Goal: Information Seeking & Learning: Learn about a topic

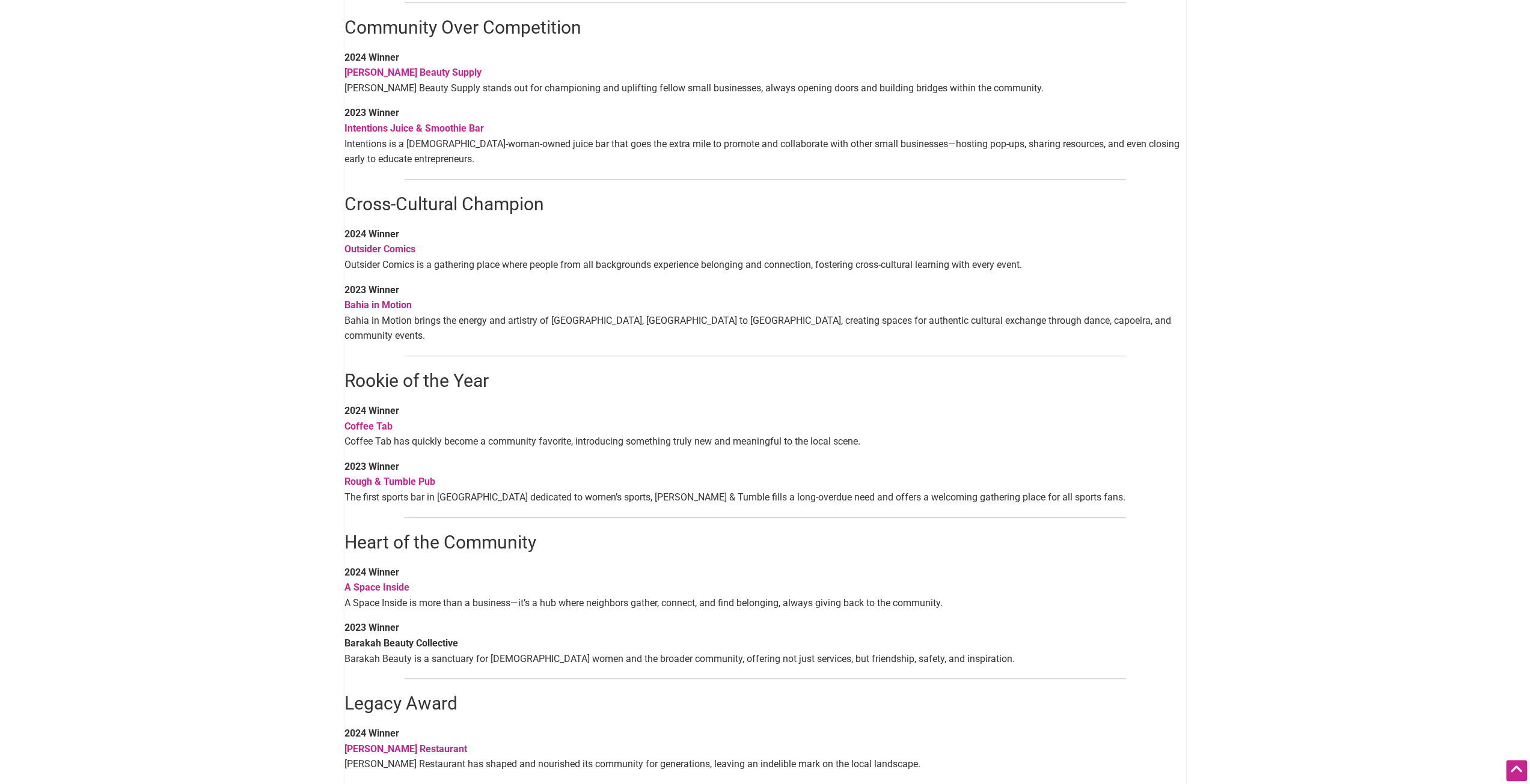
scroll to position [480, 0]
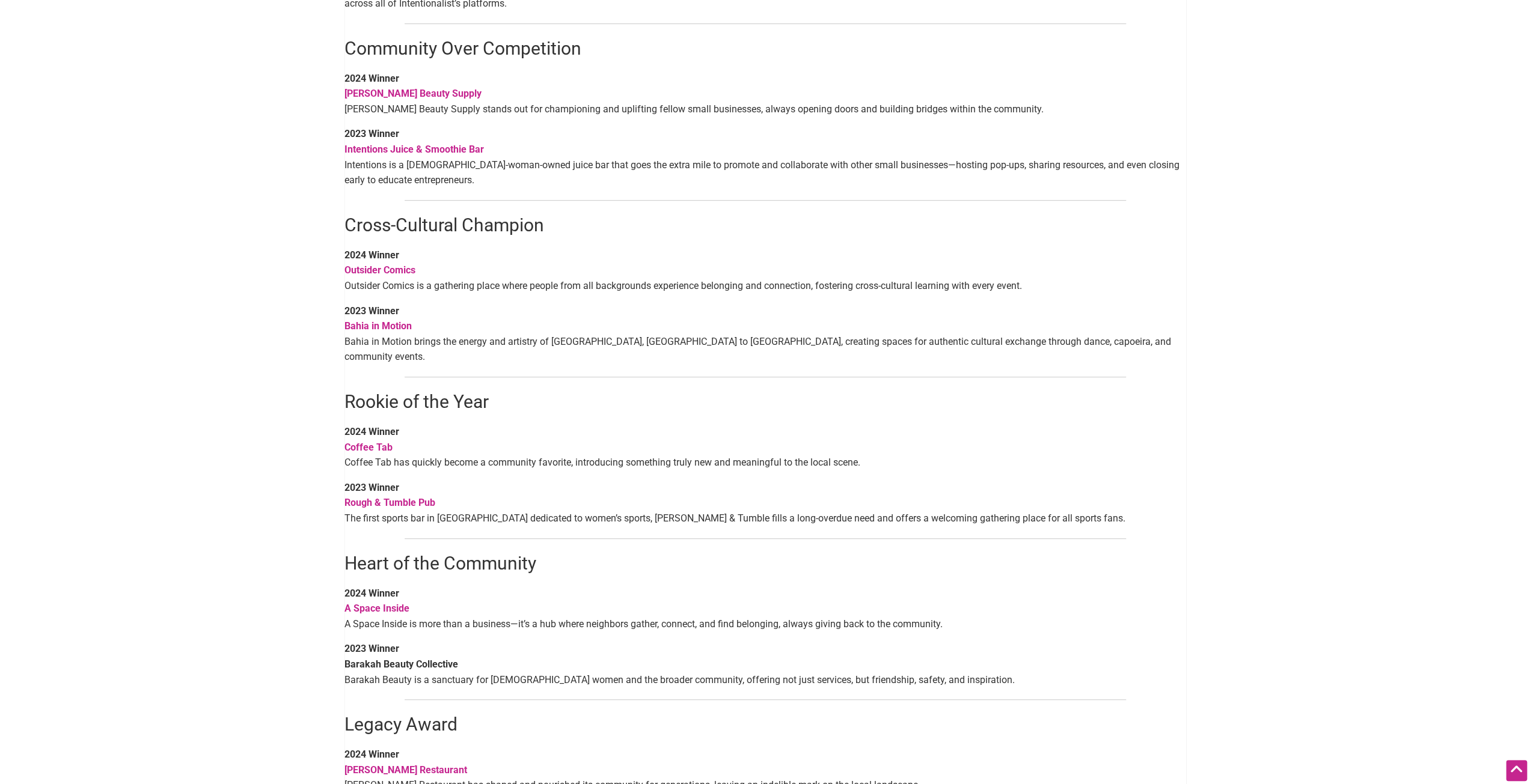
click at [413, 274] on strong "Outsider Comics" at bounding box center [380, 270] width 71 height 12
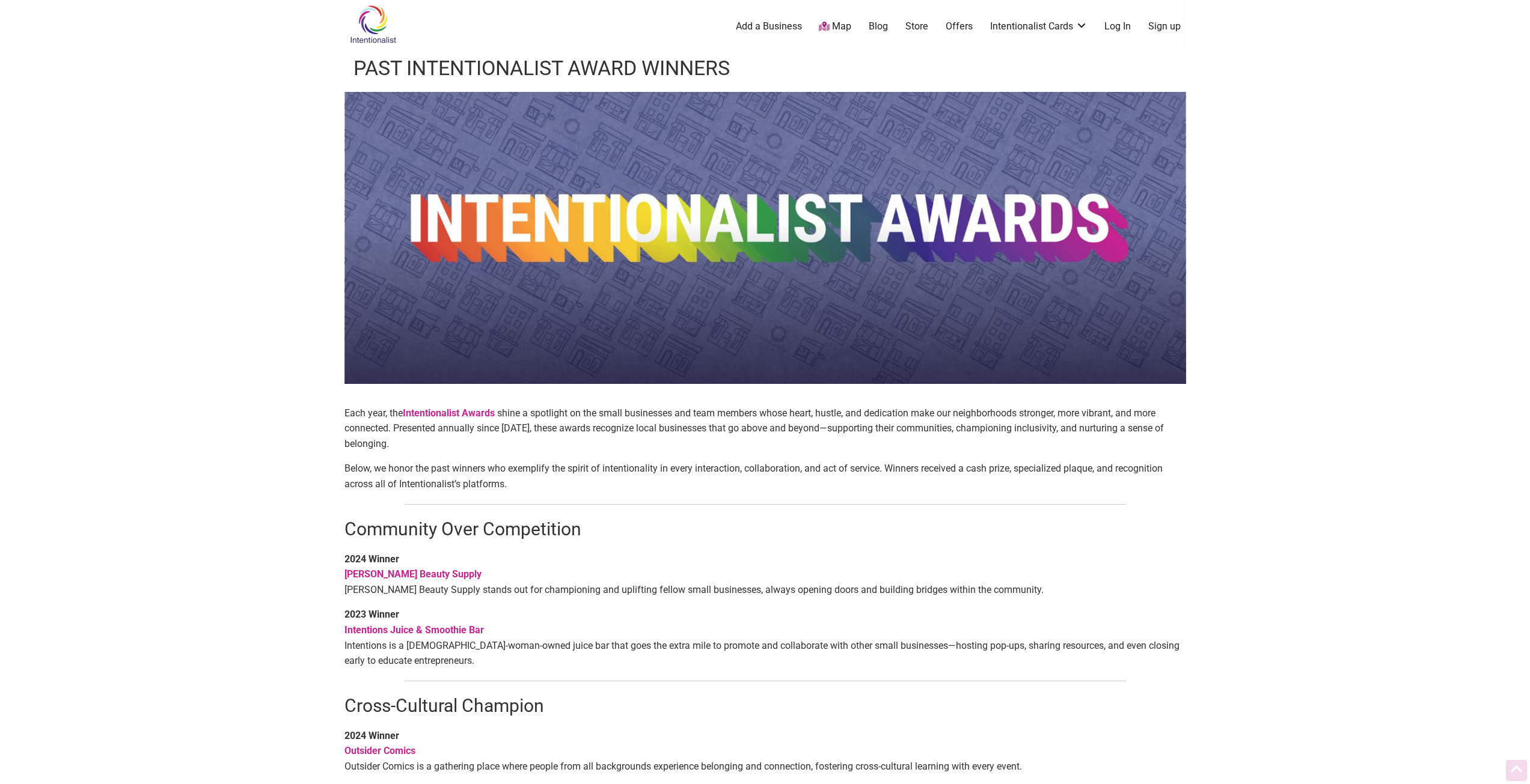
scroll to position [480, 0]
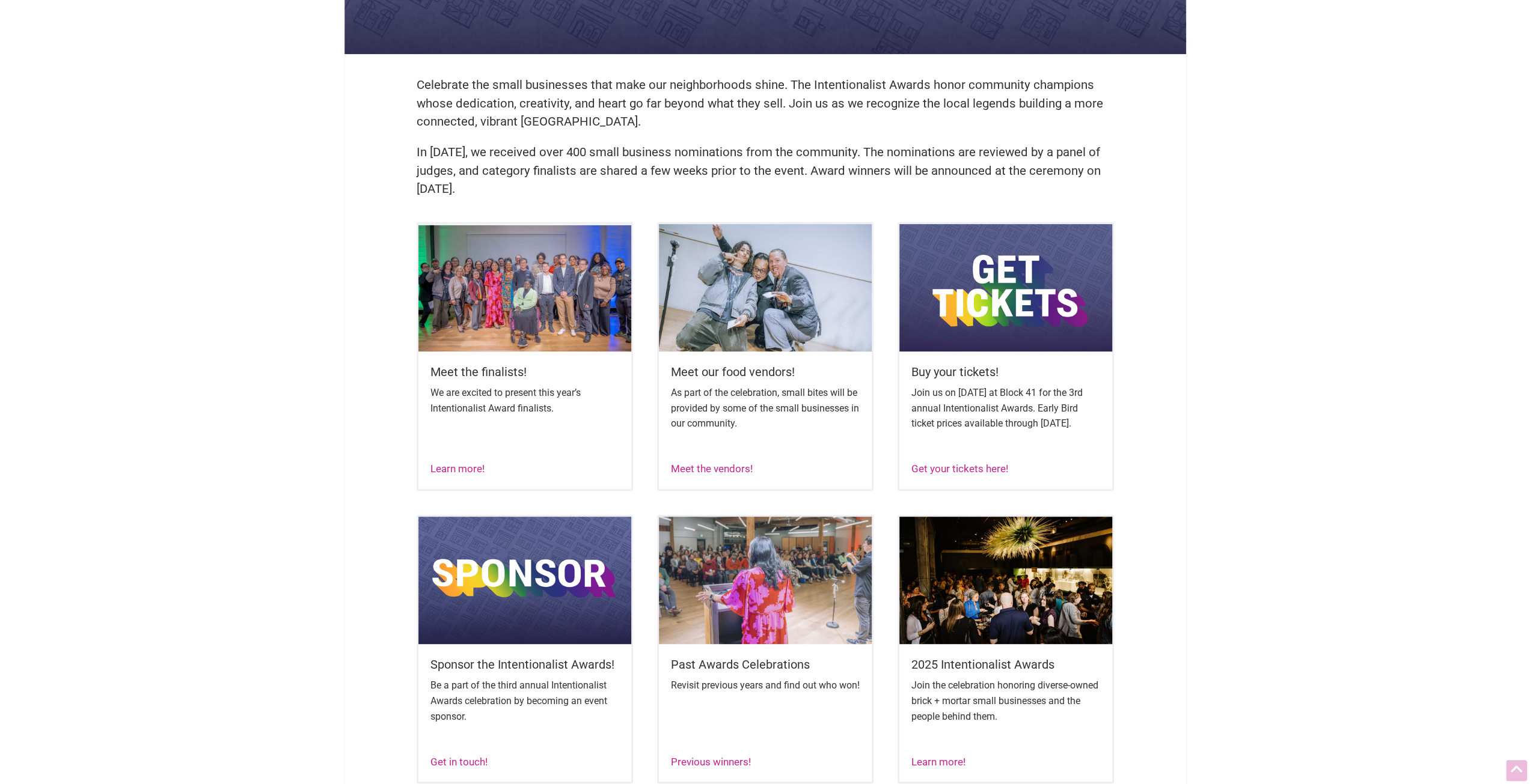
scroll to position [300, 0]
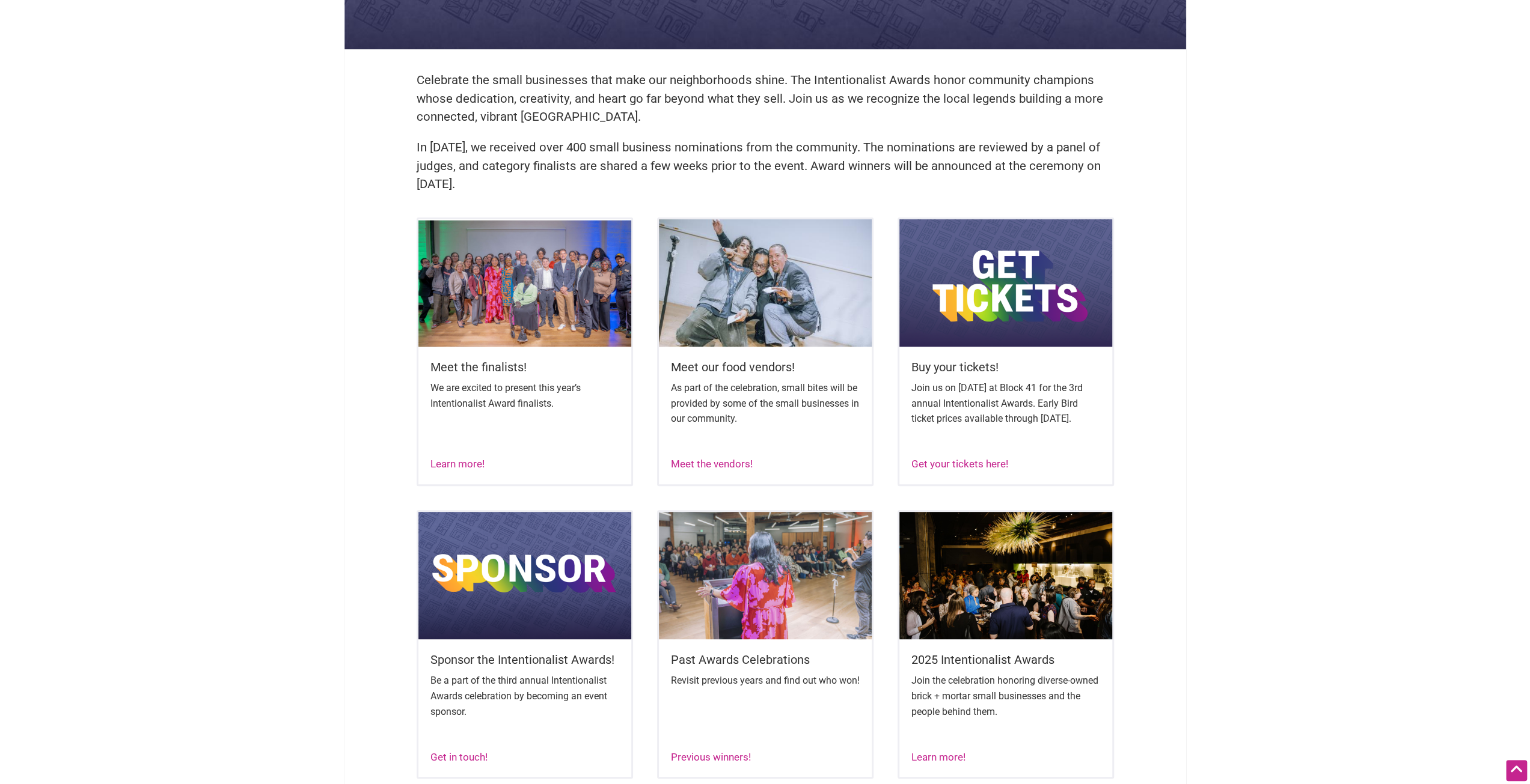
click at [502, 301] on img at bounding box center [524, 283] width 213 height 127
click at [719, 469] on div "Meet our food vendors! As part of the celebration, small bites will be provided…" at bounding box center [765, 410] width 213 height 126
click at [718, 470] on link "Meet the vendors!" at bounding box center [711, 464] width 82 height 12
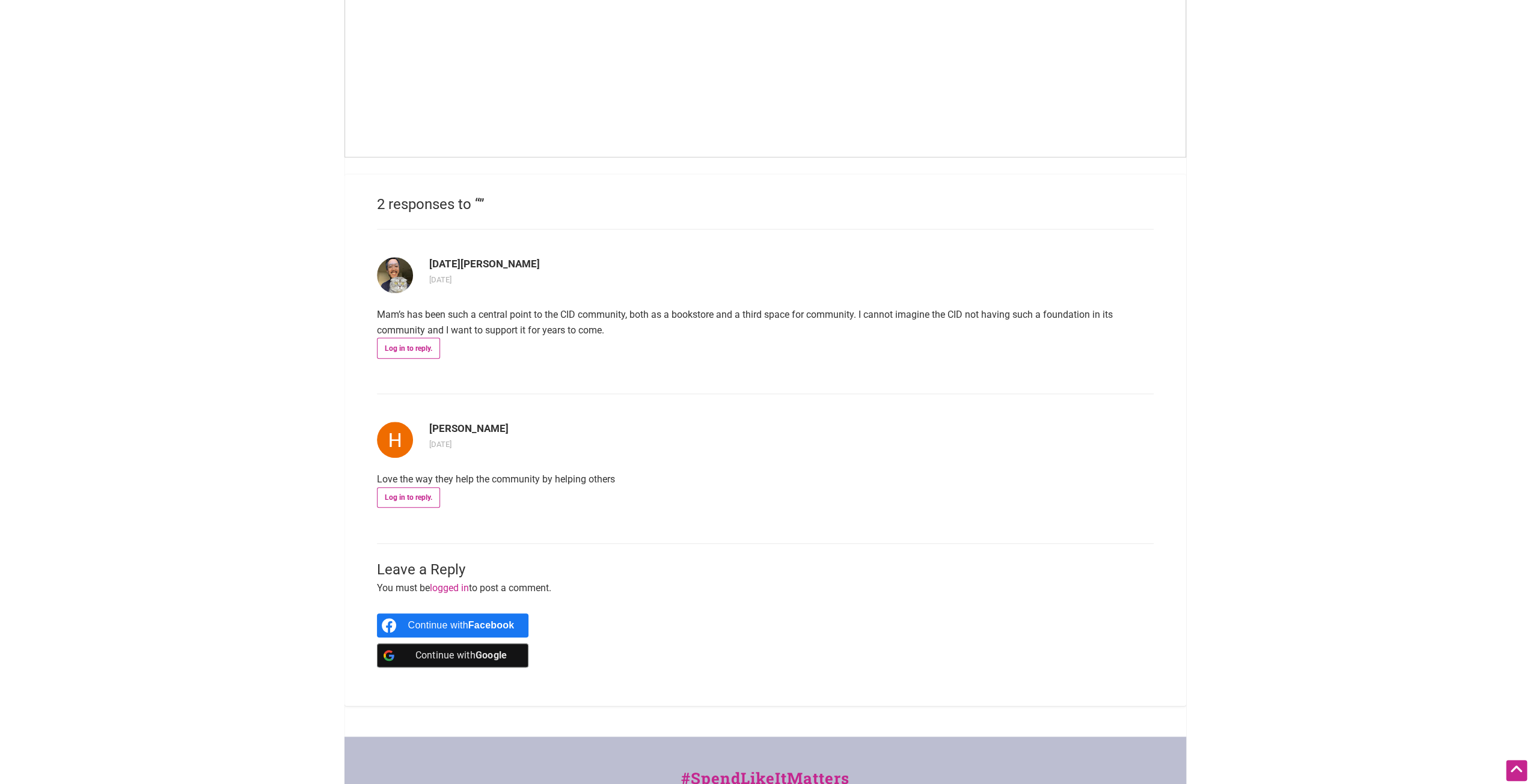
scroll to position [420, 0]
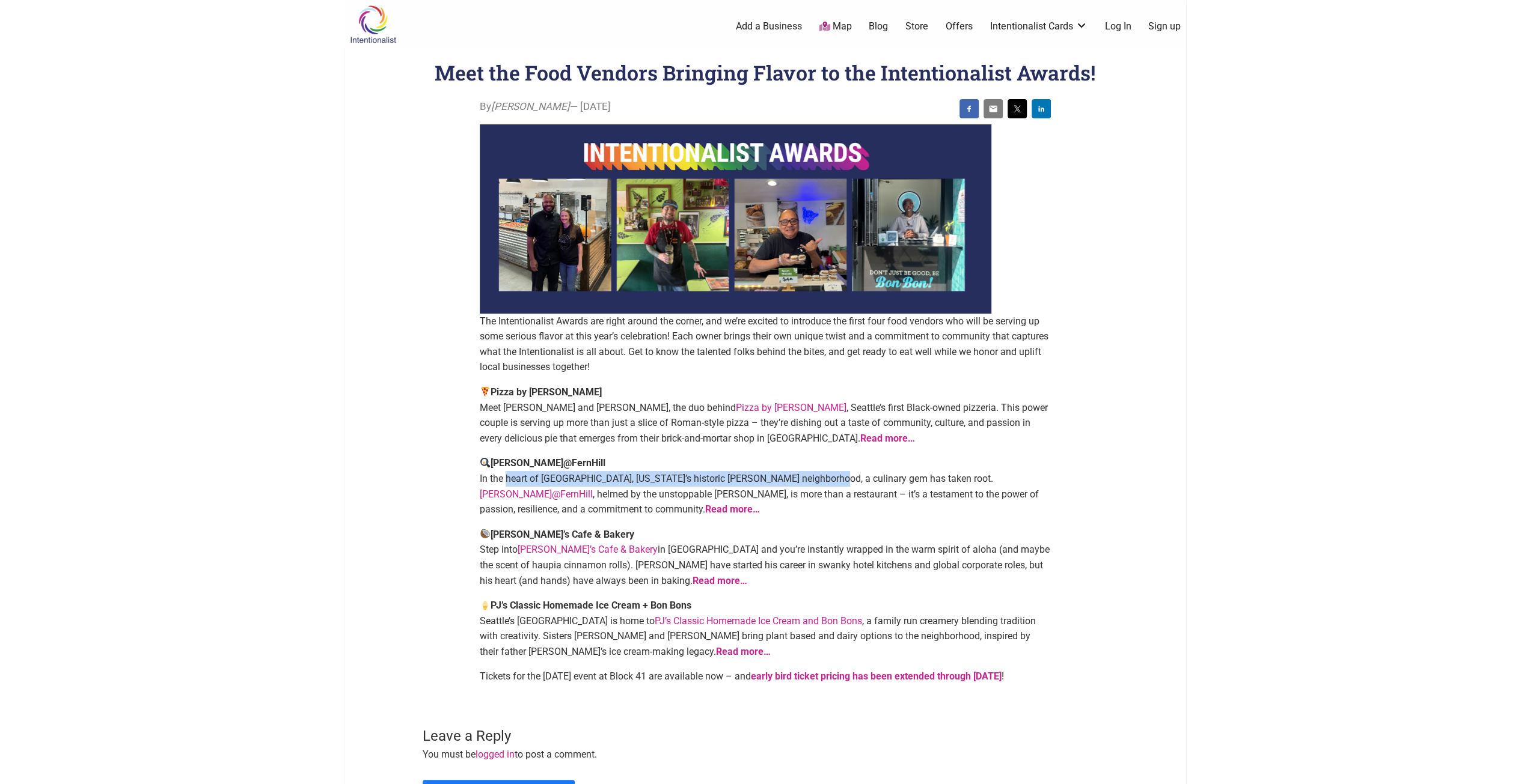
drag, startPoint x: 541, startPoint y: 477, endPoint x: 837, endPoint y: 486, distance: 296.1
click at [834, 486] on p "Tibbitts@FernHill In the heart of Tacoma, Washington’s historic Fern Hill neigh…" at bounding box center [765, 486] width 571 height 61
click at [847, 486] on p "Tibbitts@FernHill In the heart of Tacoma, Washington’s historic Fern Hill neigh…" at bounding box center [765, 486] width 571 height 61
click at [705, 509] on strong "Read more…" at bounding box center [732, 510] width 55 height 12
click at [397, 307] on main "By Sarah — September 8, 2025 The Intentionalist Awards are right around the cor…" at bounding box center [765, 486] width 749 height 774
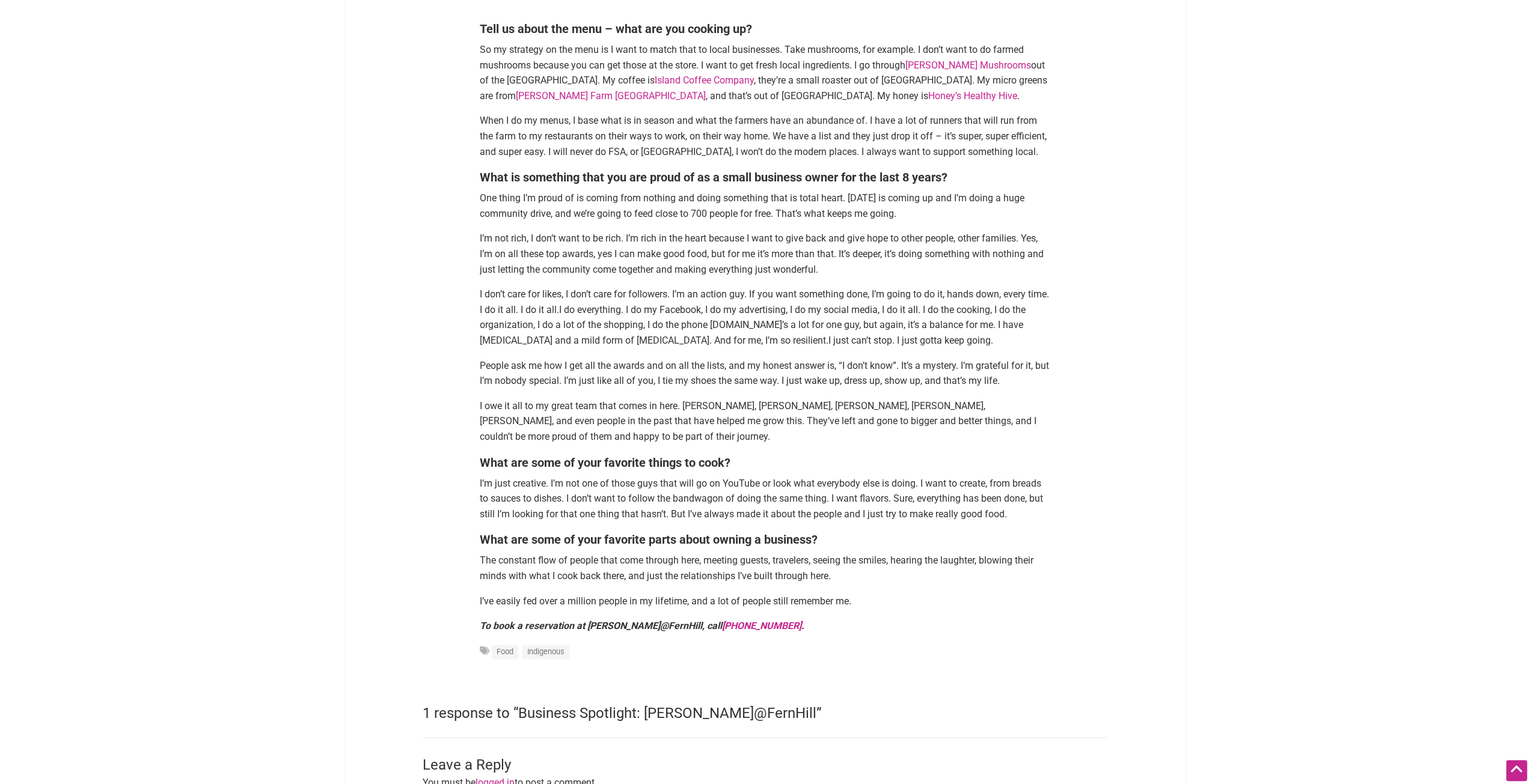
scroll to position [1622, 0]
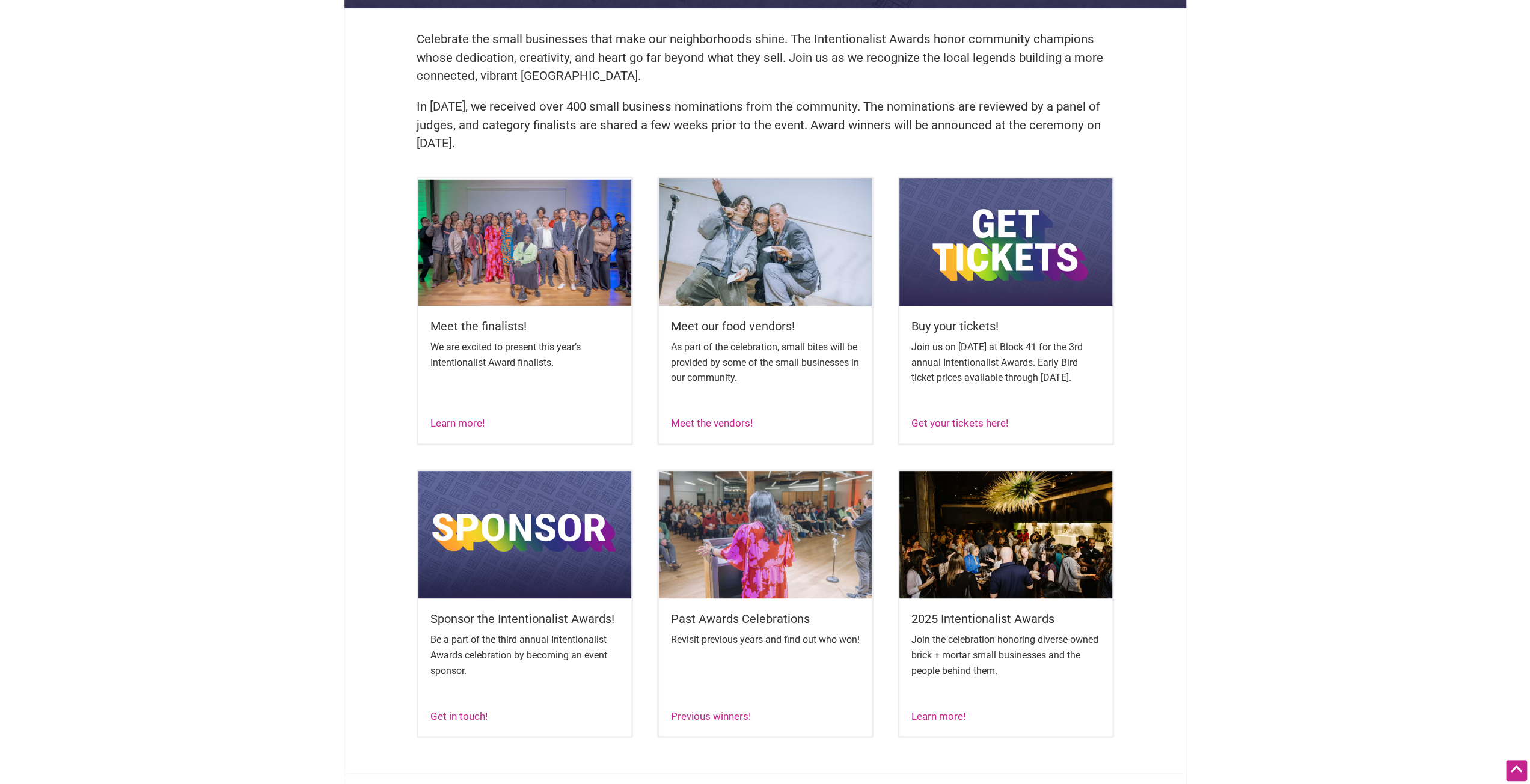
scroll to position [420, 0]
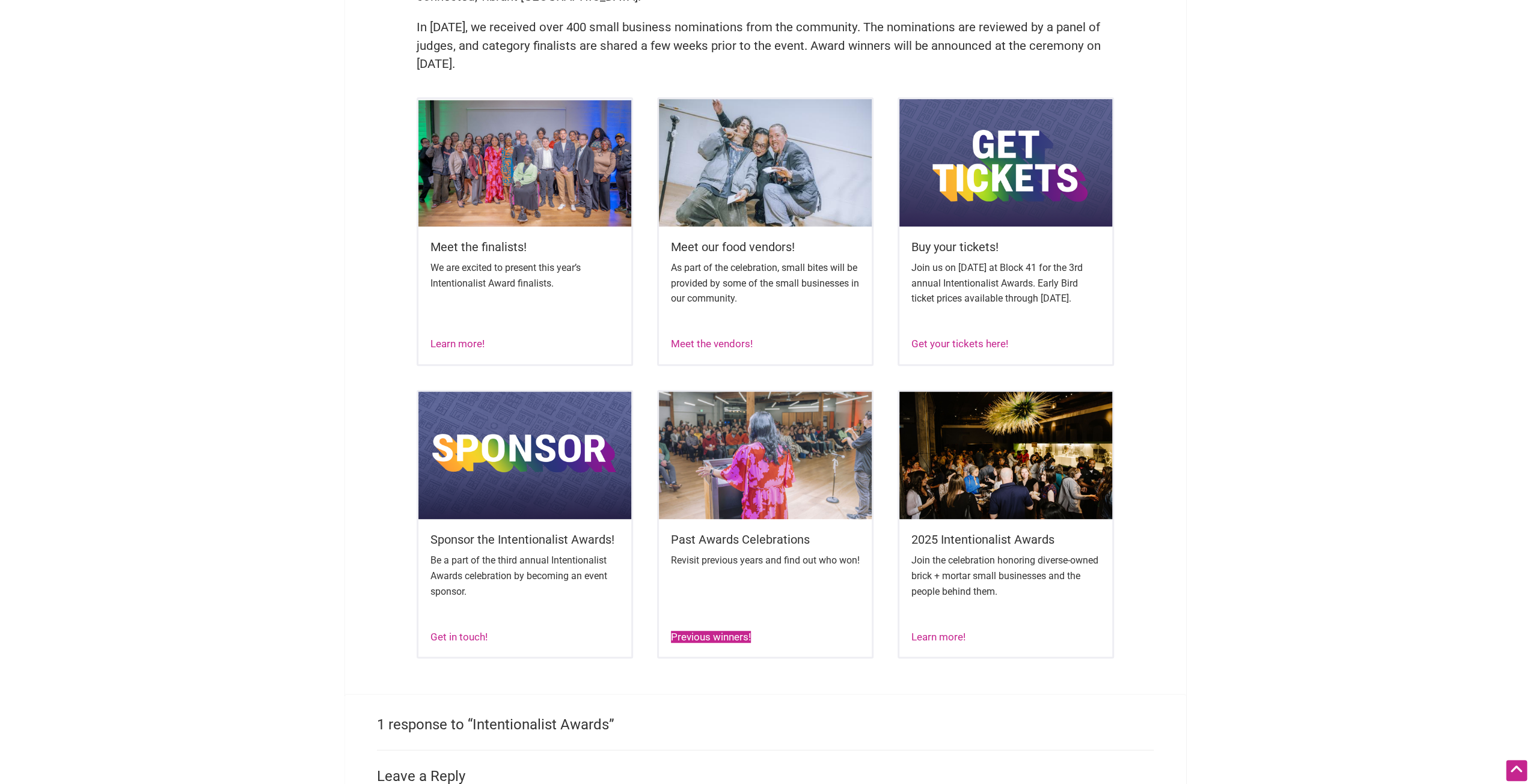
click at [709, 643] on link "Previous winners!" at bounding box center [710, 637] width 80 height 12
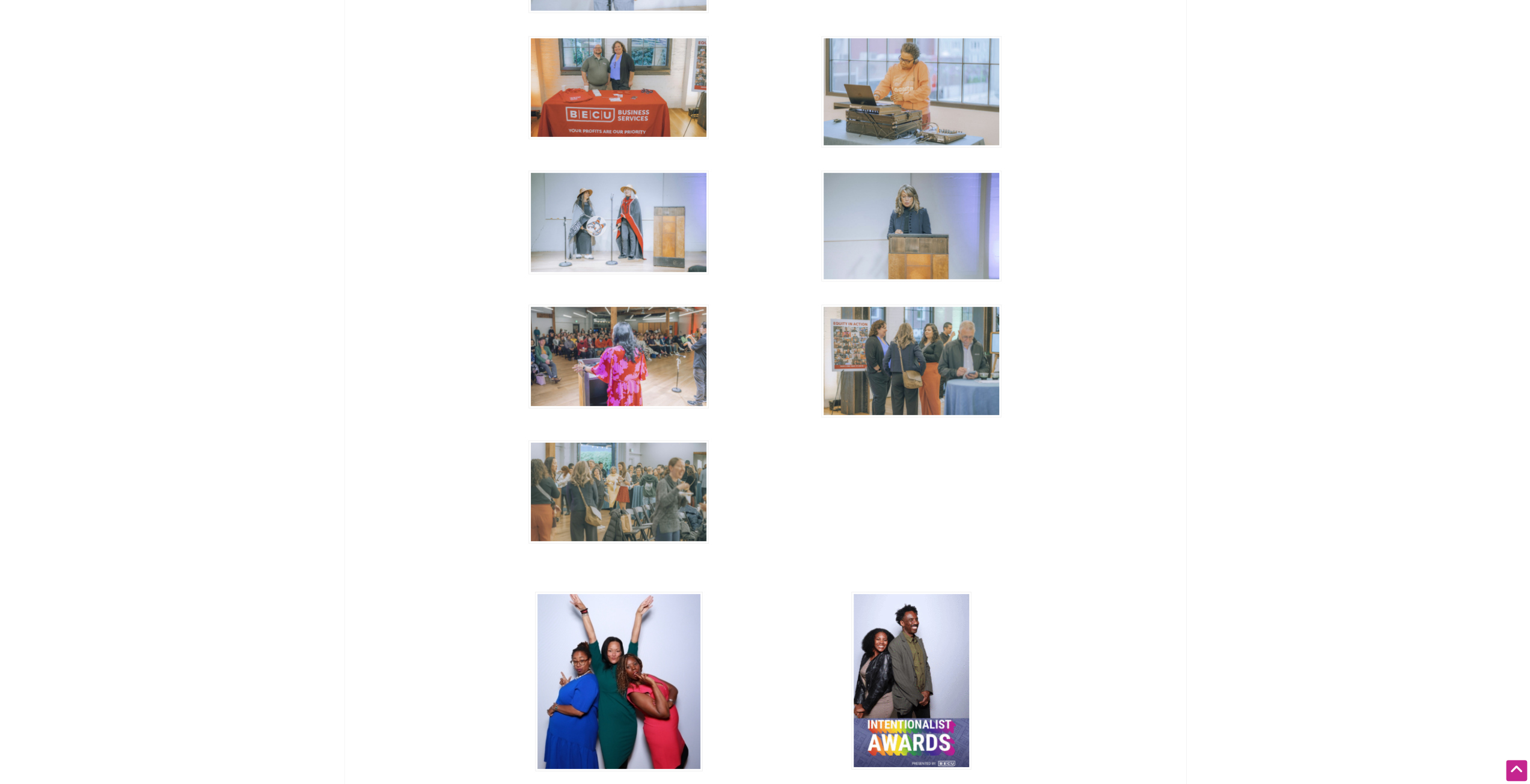
scroll to position [3484, 0]
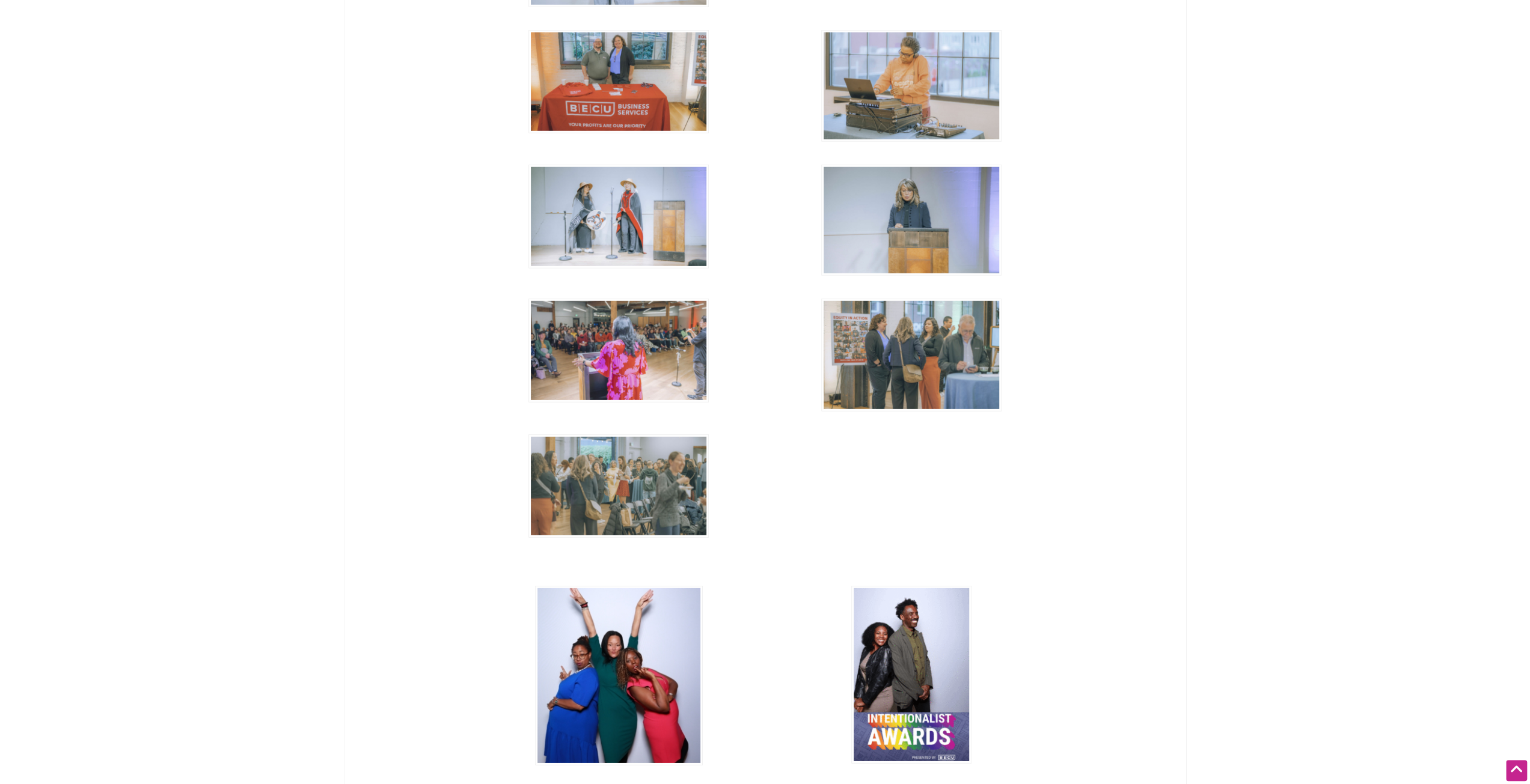
click at [674, 314] on img at bounding box center [618, 350] width 180 height 104
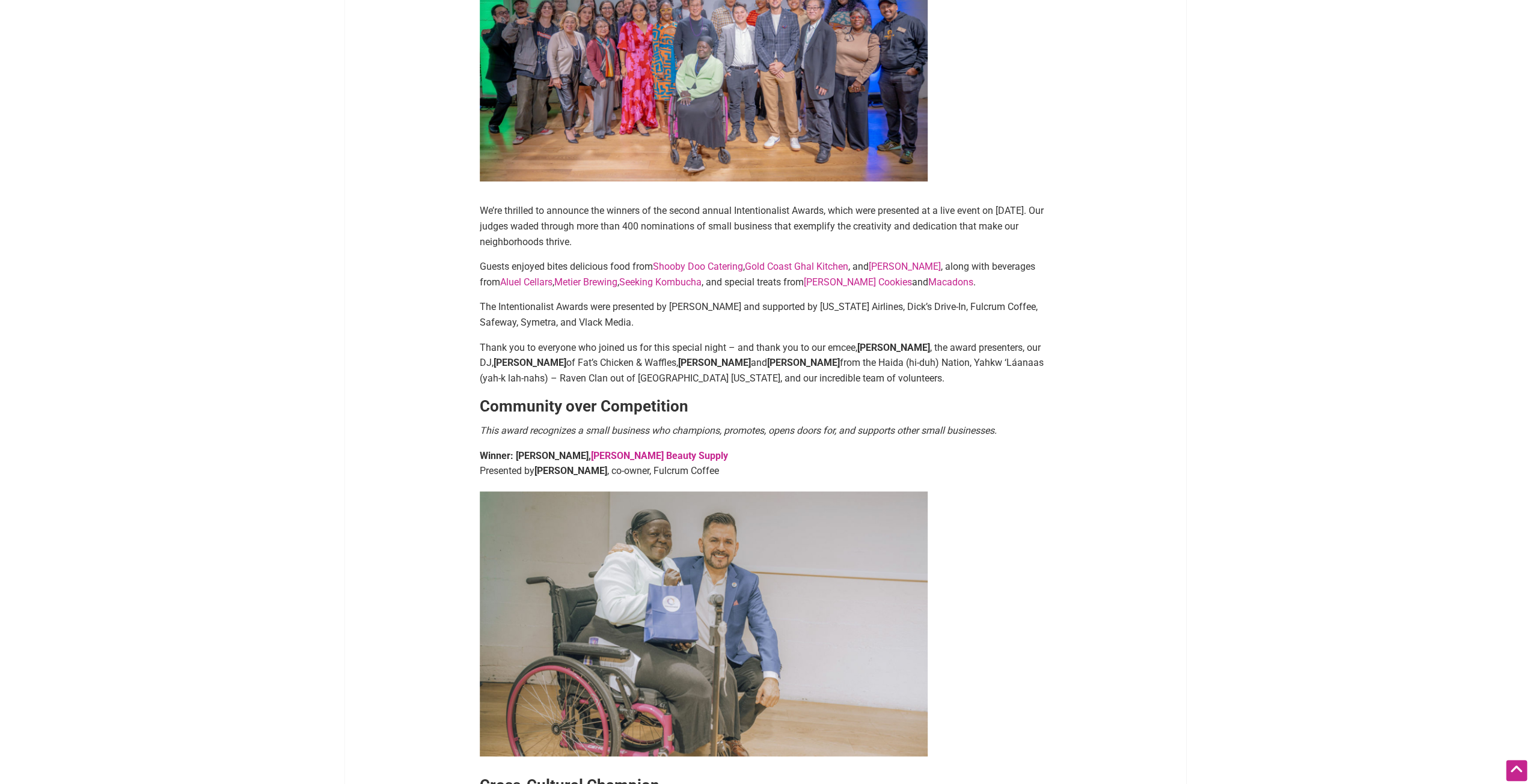
scroll to position [361, 0]
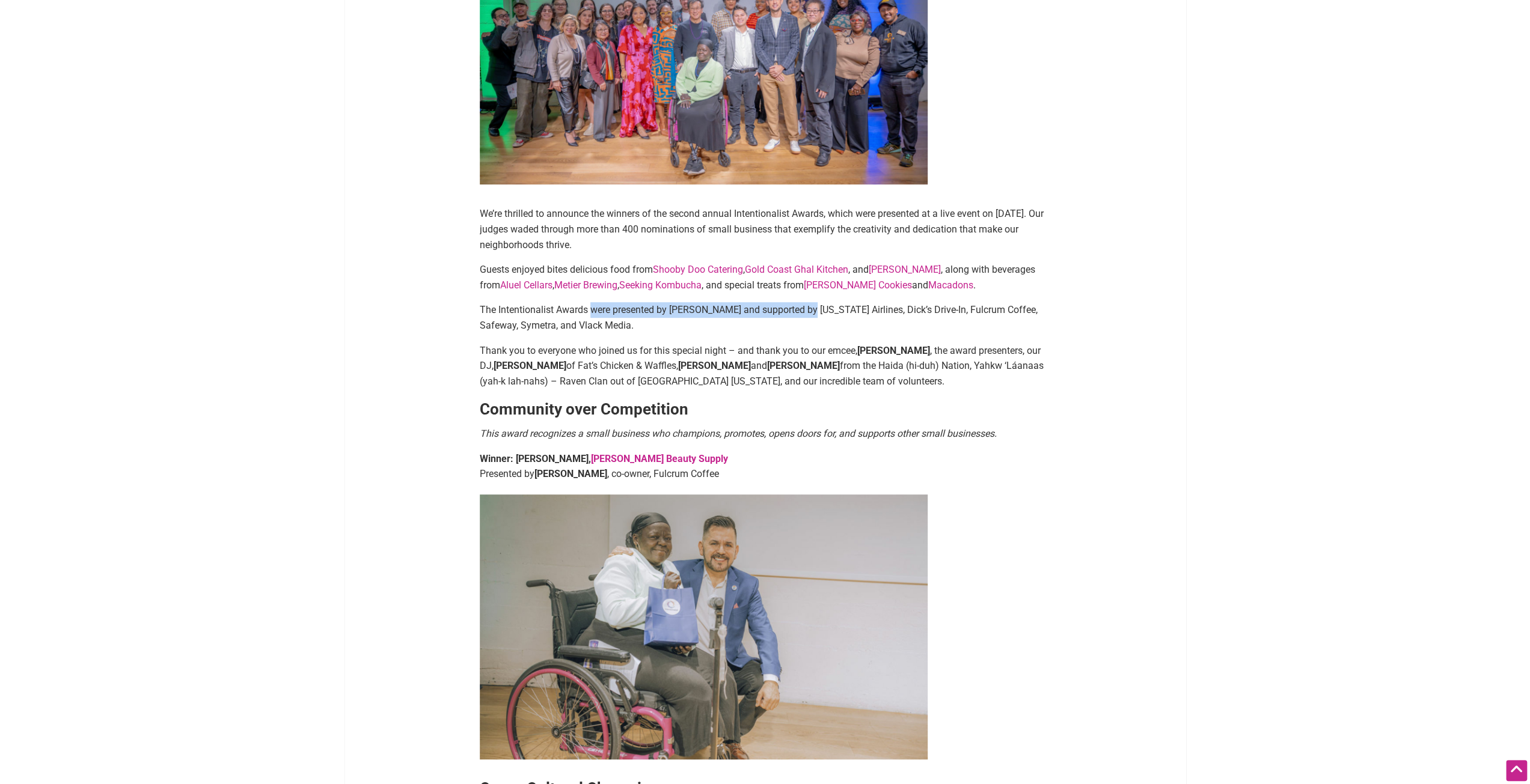
drag, startPoint x: 611, startPoint y: 312, endPoint x: 814, endPoint y: 313, distance: 203.0
click at [814, 313] on p "The Intentionalist Awards were presented by [PERSON_NAME] and supported by [US_…" at bounding box center [765, 318] width 571 height 31
click at [815, 313] on p "The Intentionalist Awards were presented by [PERSON_NAME] and supported by [US_…" at bounding box center [765, 318] width 571 height 31
drag, startPoint x: 627, startPoint y: 346, endPoint x: 834, endPoint y: 343, distance: 207.0
click at [834, 343] on p "Thank you to everyone who joined us for this special night – and thank you to o…" at bounding box center [765, 366] width 571 height 46
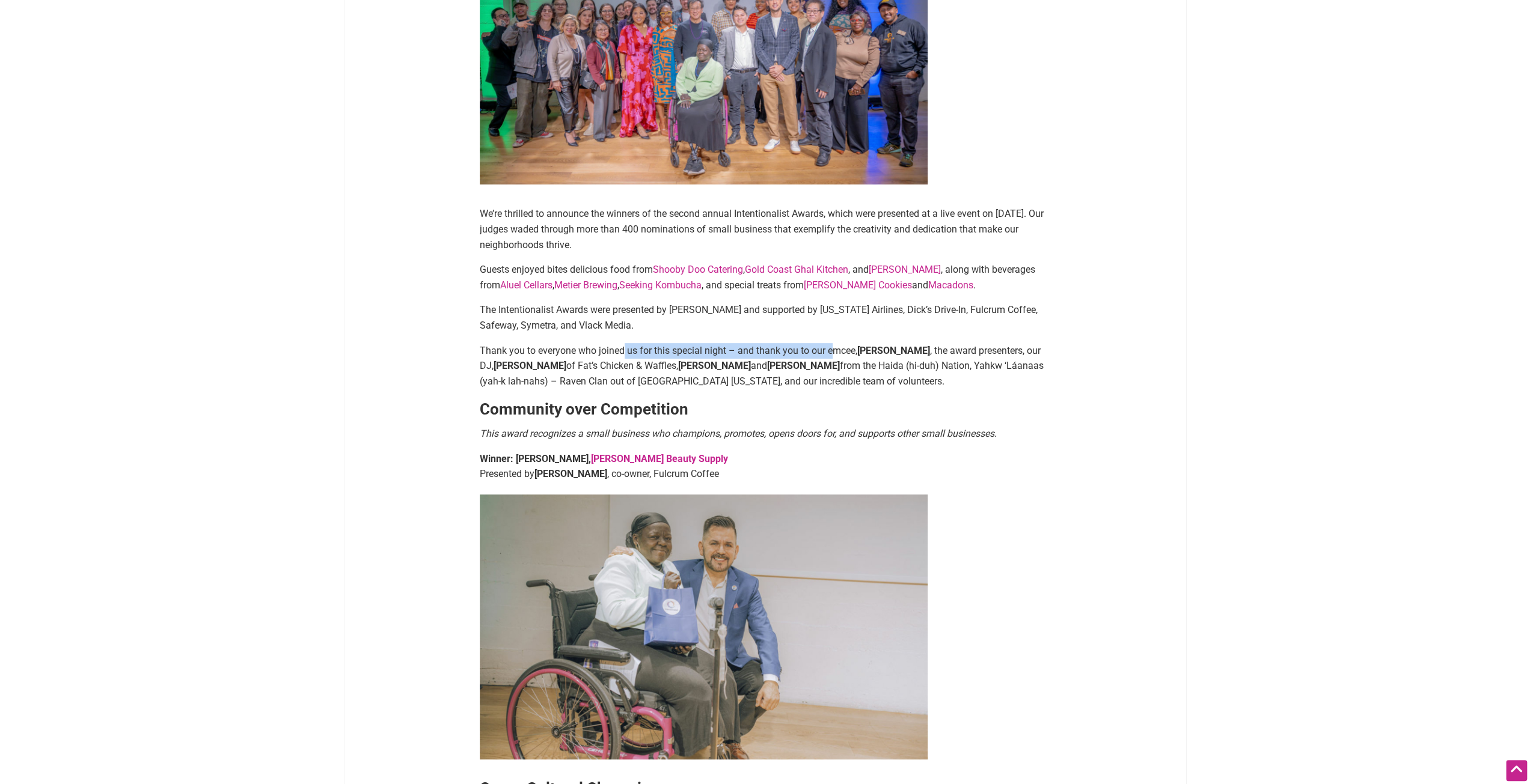
click at [834, 343] on p "Thank you to everyone who joined us for this special night – and thank you to o…" at bounding box center [765, 366] width 571 height 46
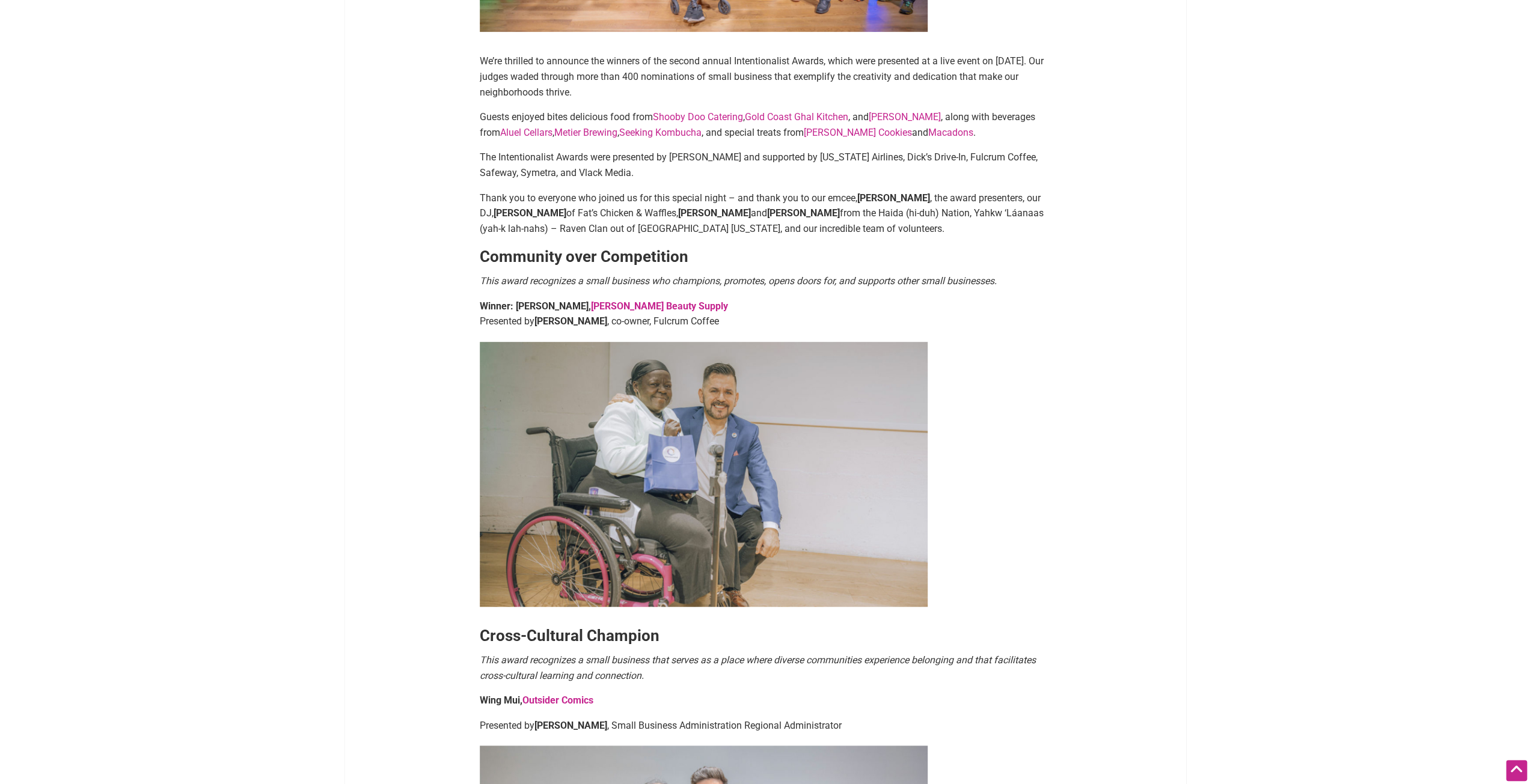
scroll to position [541, 0]
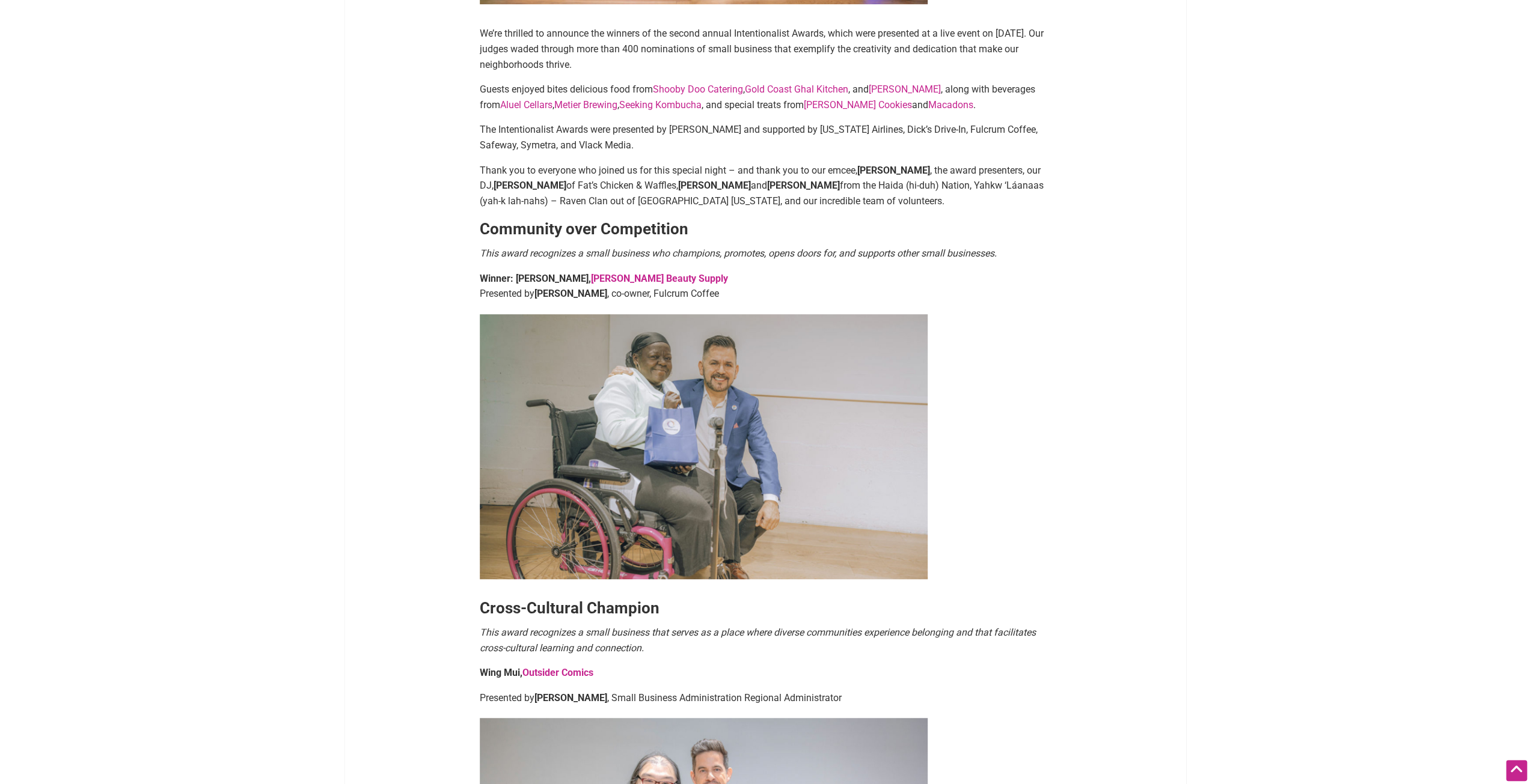
click at [880, 272] on p "Winner: [PERSON_NAME], [PERSON_NAME] Beauty Supply Presented by [PERSON_NAME] ,…" at bounding box center [765, 286] width 571 height 31
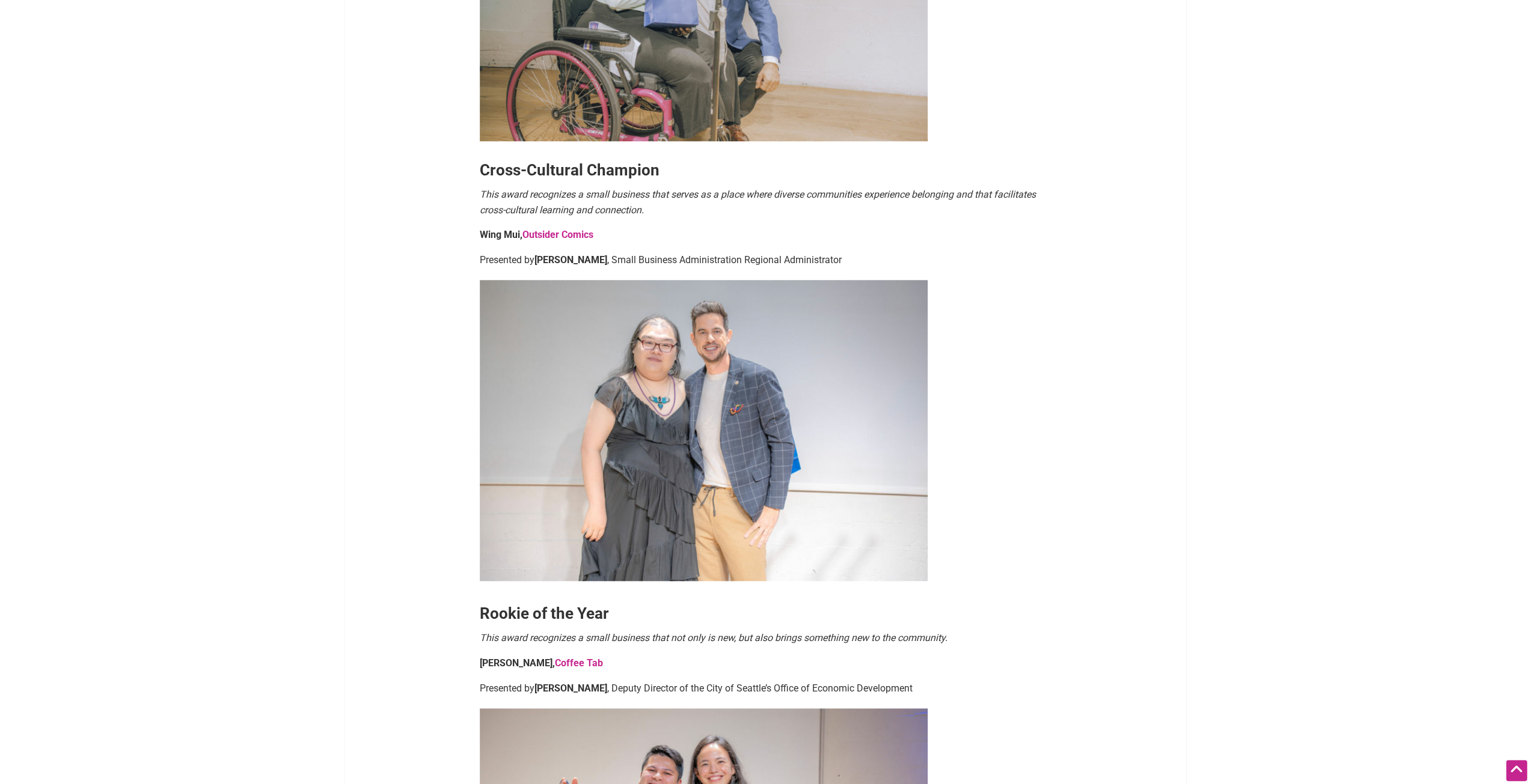
scroll to position [961, 0]
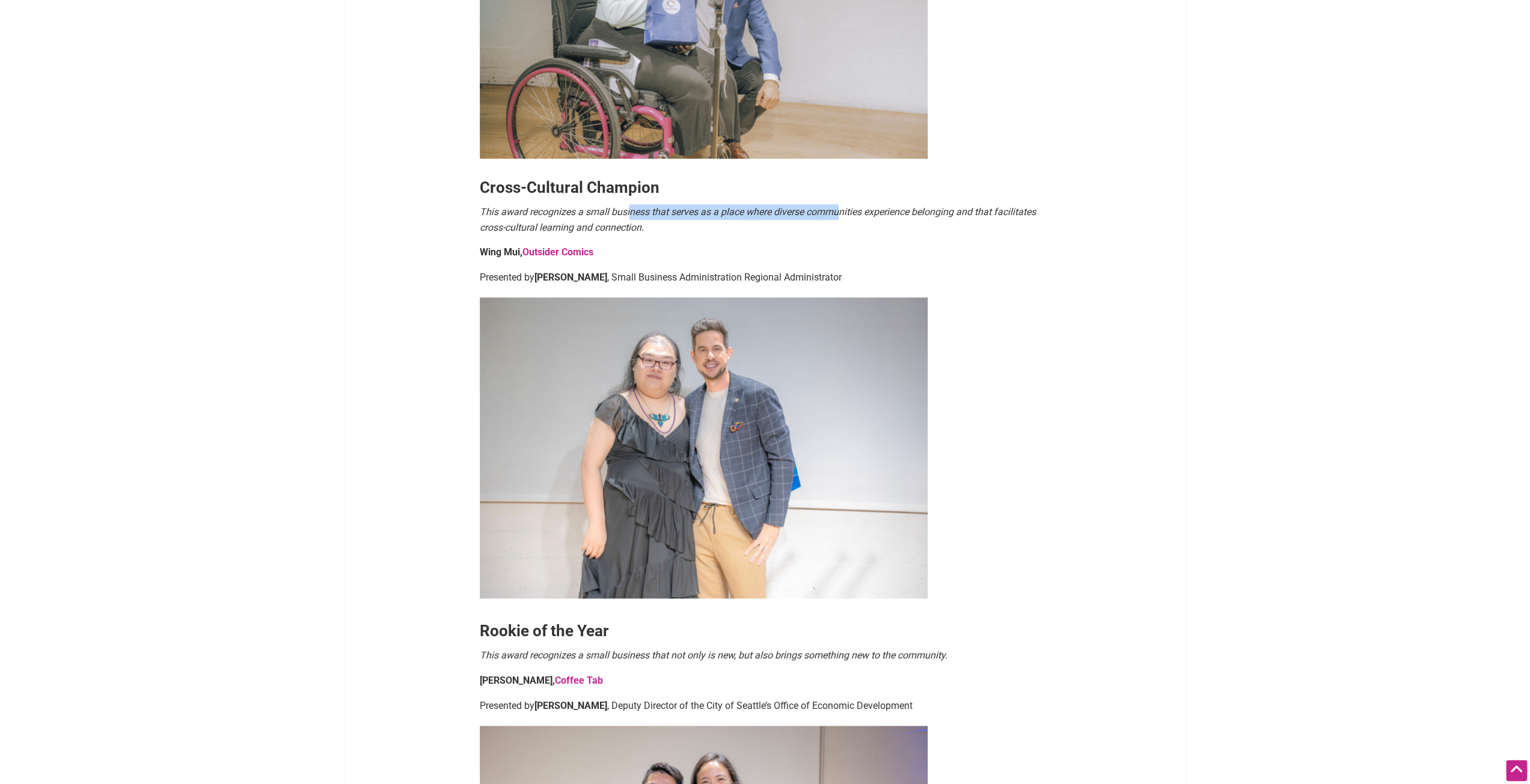
drag, startPoint x: 643, startPoint y: 214, endPoint x: 841, endPoint y: 216, distance: 198.0
click at [841, 216] on em "This award recognizes a small business that serves as a place where diverse com…" at bounding box center [757, 219] width 556 height 27
click at [845, 216] on em "This award recognizes a small business that serves as a place where diverse com…" at bounding box center [757, 219] width 556 height 27
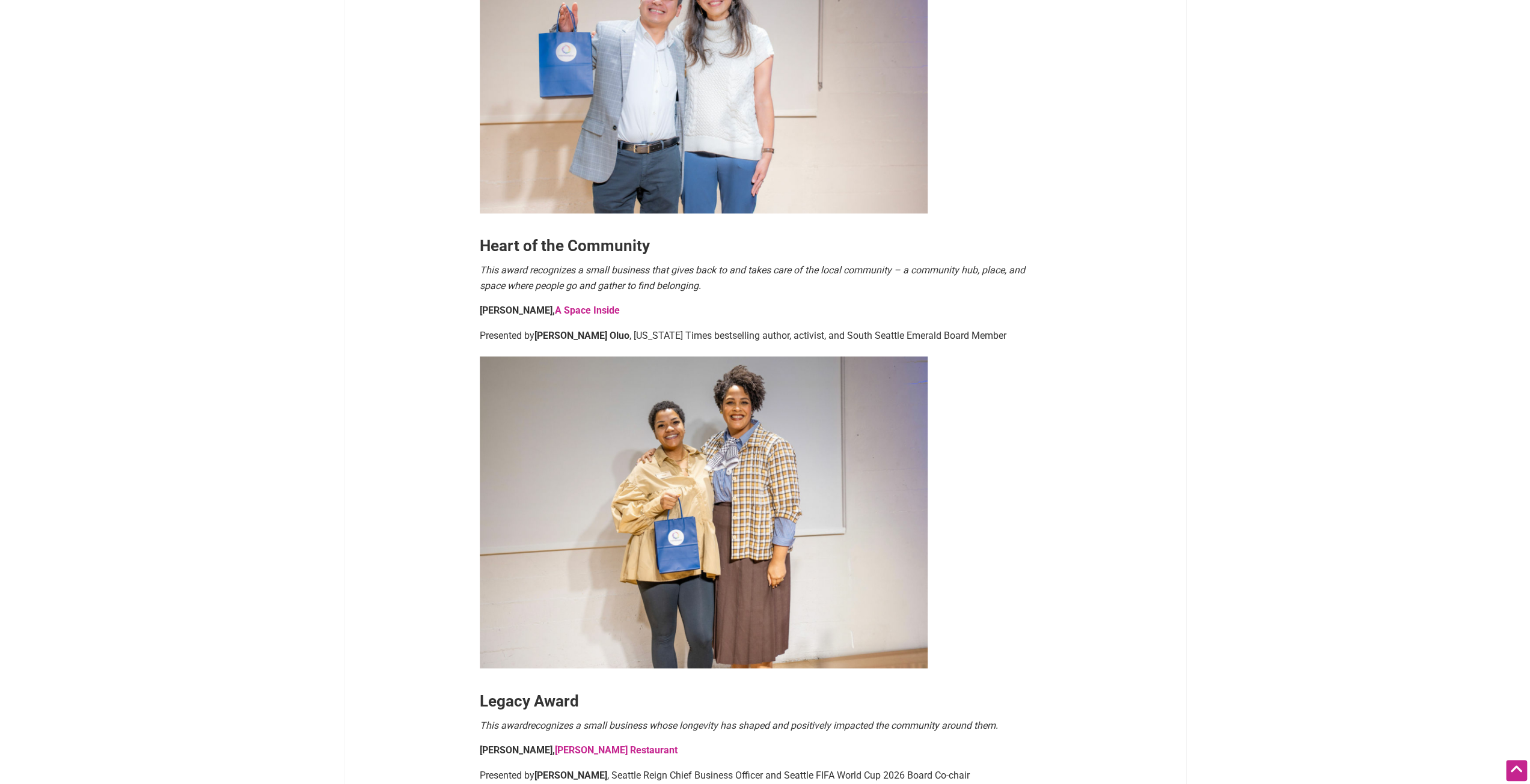
scroll to position [1682, 0]
